Goal: Information Seeking & Learning: Learn about a topic

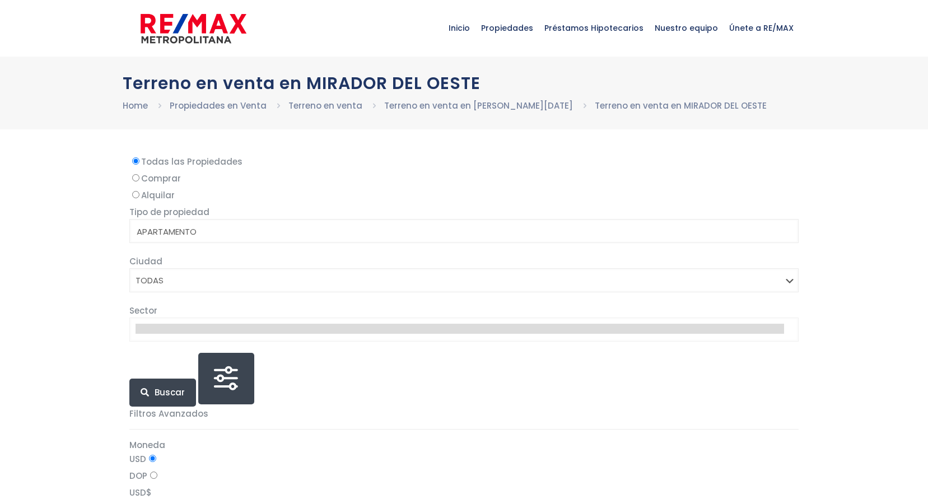
select select
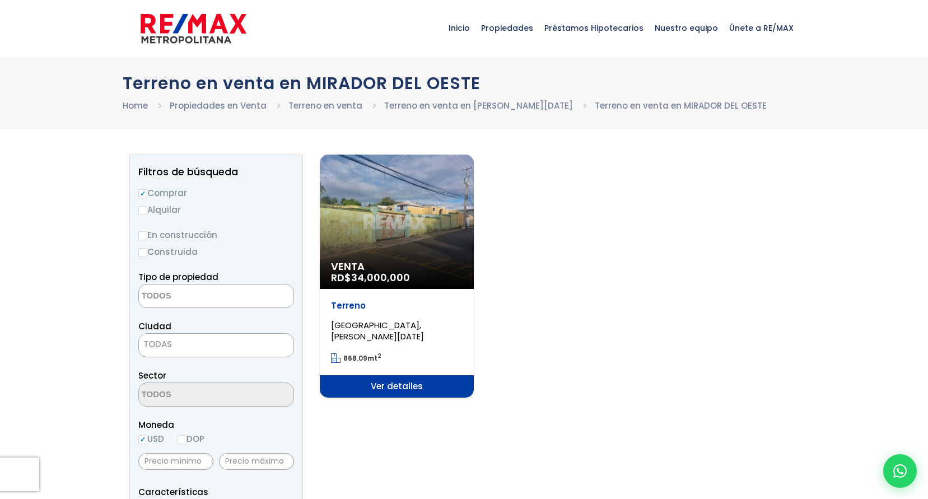
click at [396, 255] on div "Venta RD$ 34,000,000" at bounding box center [397, 222] width 154 height 134
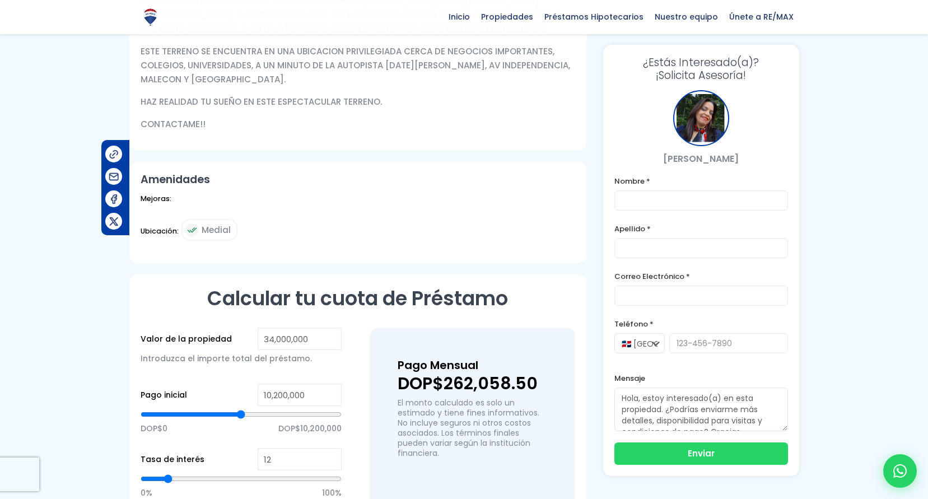
scroll to position [448, 0]
